Goal: Information Seeking & Learning: Learn about a topic

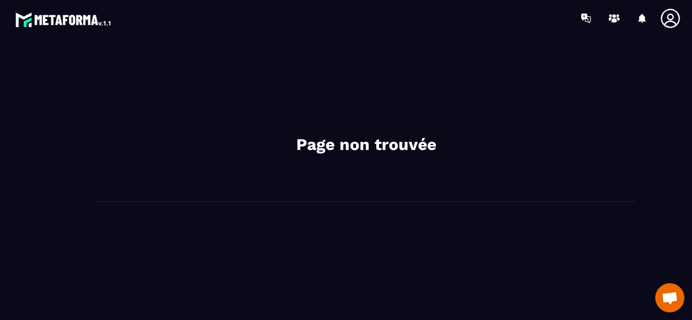
click at [90, 19] on img at bounding box center [63, 19] width 97 height 19
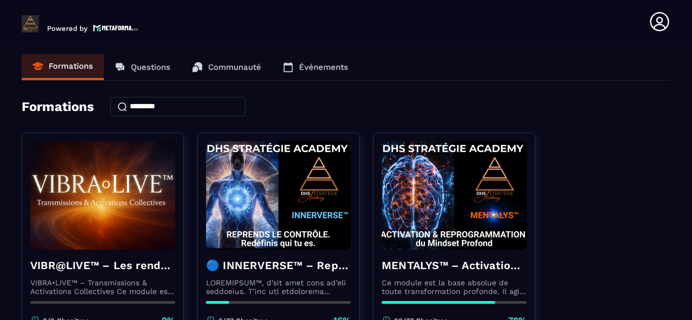
click at [292, 64] on icon at bounding box center [288, 67] width 9 height 10
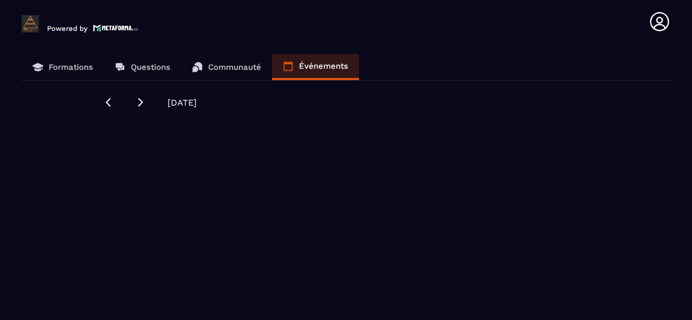
drag, startPoint x: 325, startPoint y: 65, endPoint x: 300, endPoint y: 108, distance: 49.7
click at [300, 108] on div "[DATE]" at bounding box center [346, 105] width 487 height 16
click at [296, 64] on link "Événements" at bounding box center [315, 67] width 87 height 26
click at [54, 67] on p "Formations" at bounding box center [71, 67] width 44 height 10
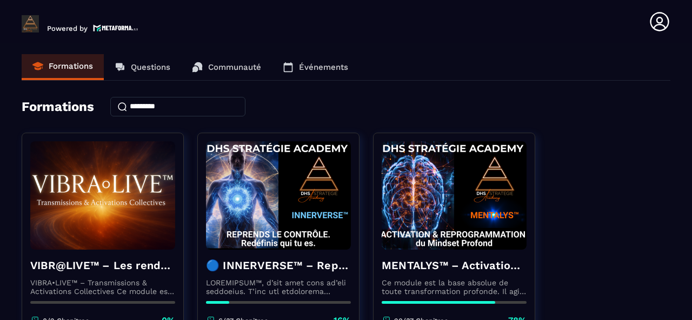
click at [228, 66] on p "Communauté" at bounding box center [234, 67] width 53 height 10
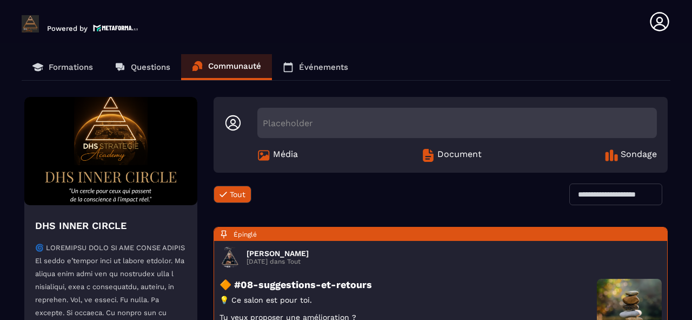
click at [273, 121] on div "Placeholder" at bounding box center [457, 123] width 400 height 30
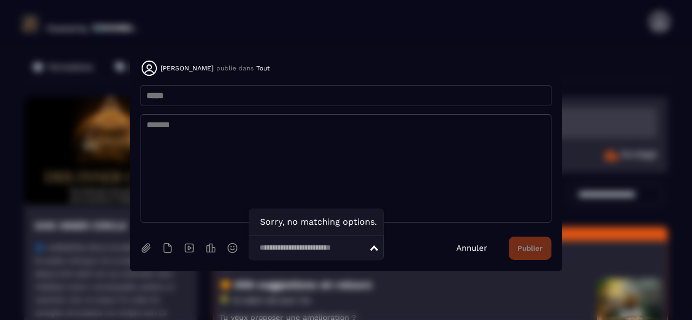
click at [370, 250] on icon "Search for option" at bounding box center [374, 247] width 8 height 5
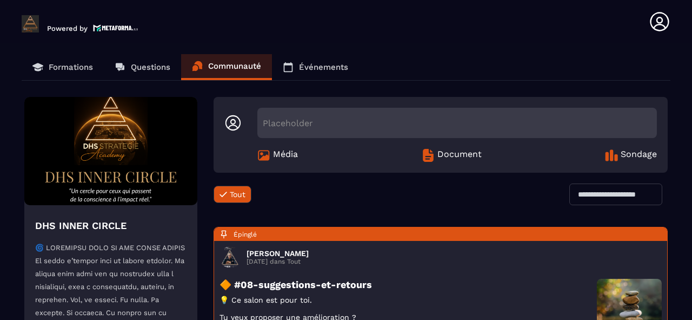
click at [300, 68] on link "Événements" at bounding box center [315, 67] width 87 height 26
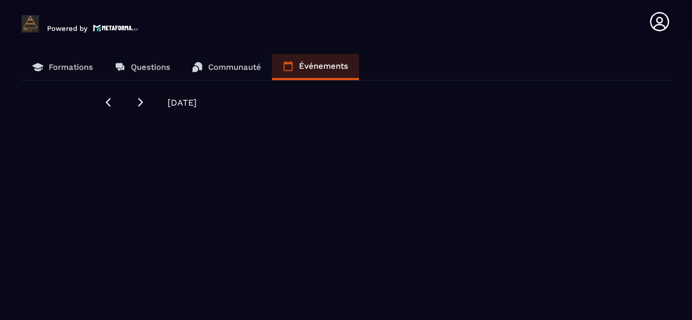
click at [292, 71] on icon at bounding box center [288, 66] width 11 height 11
click at [288, 67] on icon at bounding box center [288, 66] width 11 height 11
click at [83, 68] on p "Formations" at bounding box center [71, 67] width 44 height 10
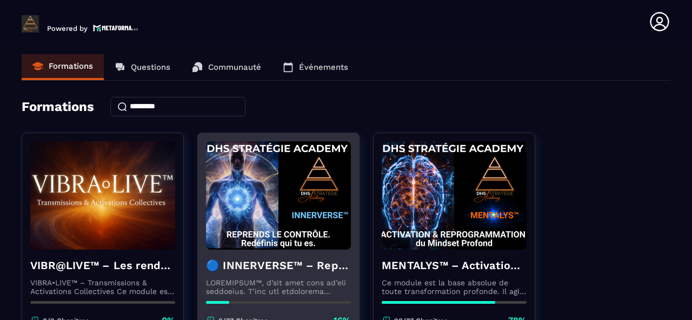
click at [305, 211] on img at bounding box center [278, 195] width 145 height 108
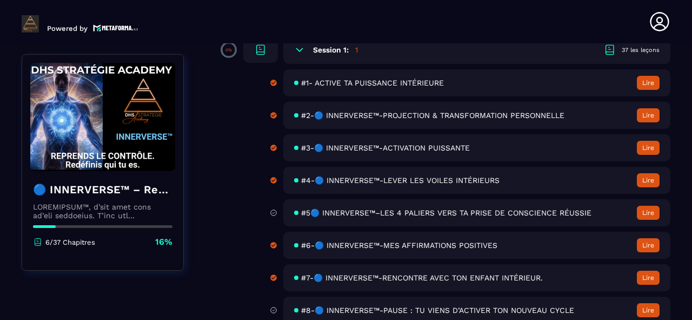
scroll to position [130, 0]
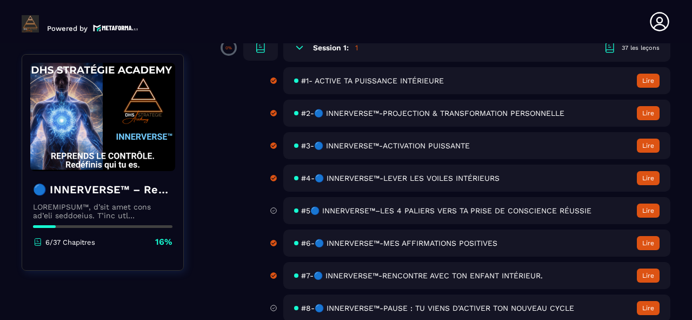
click at [430, 211] on span "#5🔵 INNERVERSE™–LES 4 PALIERS VERS TA PRISE DE CONSCIENCE RÉUSSIE" at bounding box center [446, 210] width 290 height 9
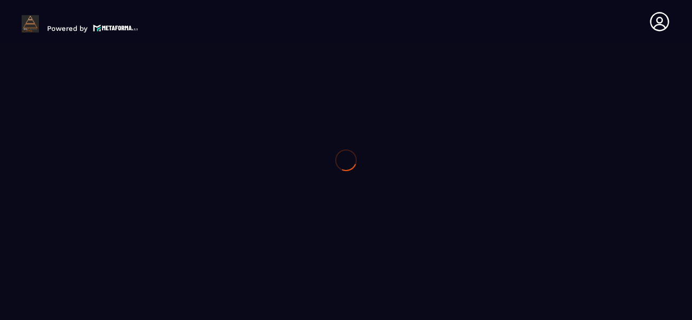
click at [430, 211] on div at bounding box center [346, 160] width 692 height 320
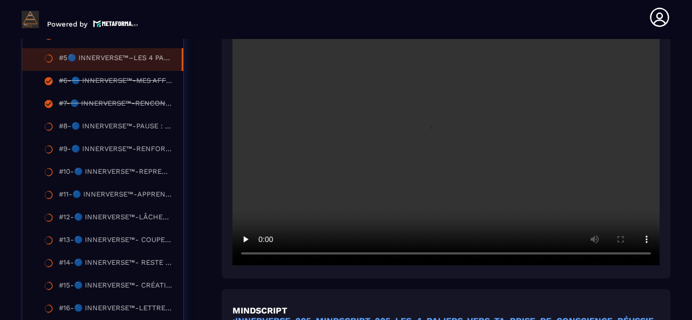
scroll to position [545, 0]
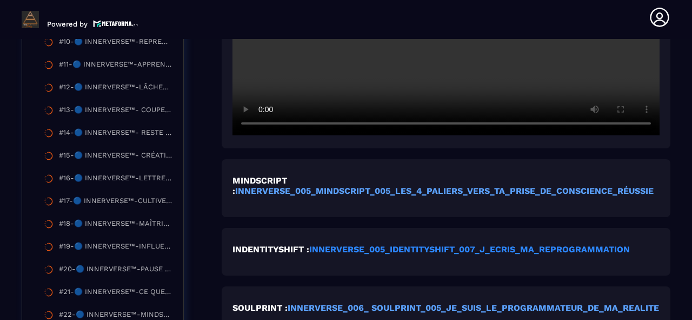
click at [397, 251] on strong "INNERVERSE_005_IDENTITYSHIFT_007_J_ECRIS_MA_REPROGRAMMATION" at bounding box center [469, 249] width 321 height 10
